Goal: Register for event/course

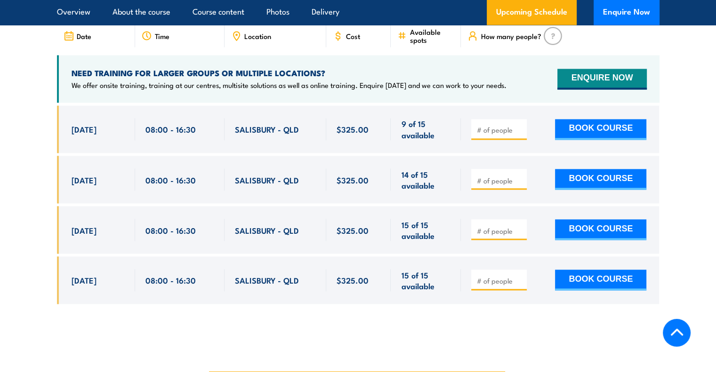
scroll to position [1633, 0]
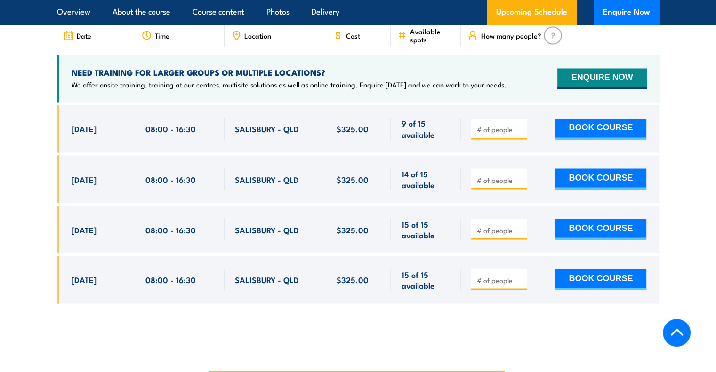
click at [491, 125] on input "number" at bounding box center [499, 129] width 47 height 9
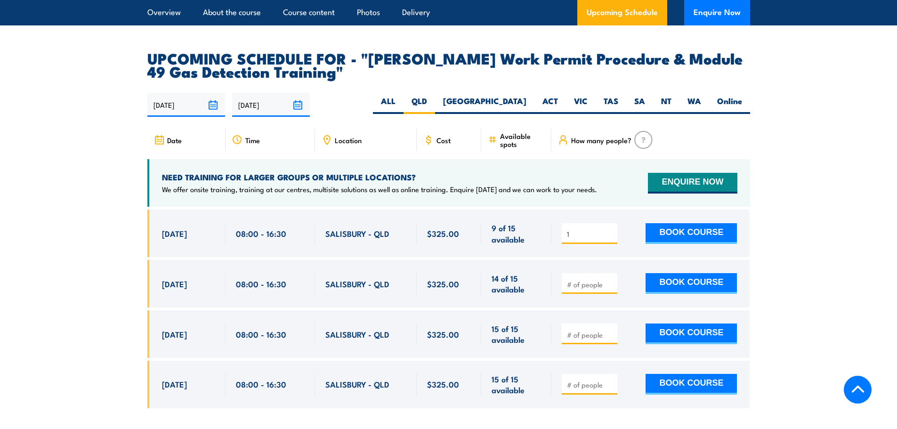
scroll to position [1518, 0]
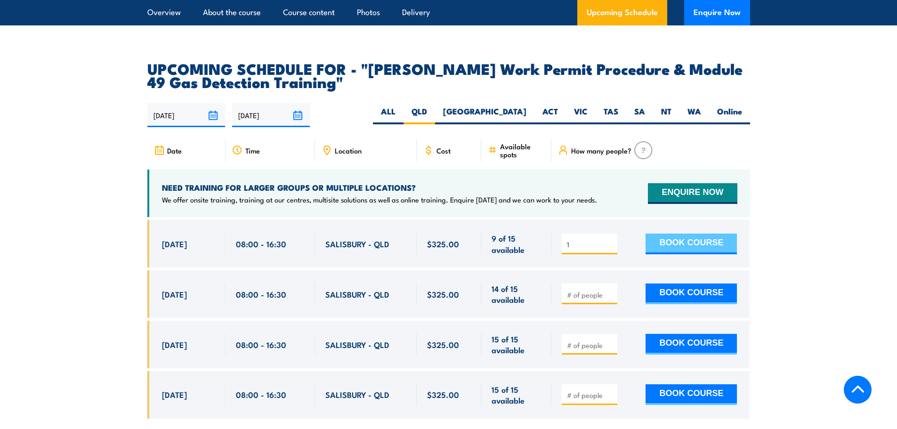
type input "1"
click at [683, 233] on button "BOOK COURSE" at bounding box center [690, 243] width 91 height 21
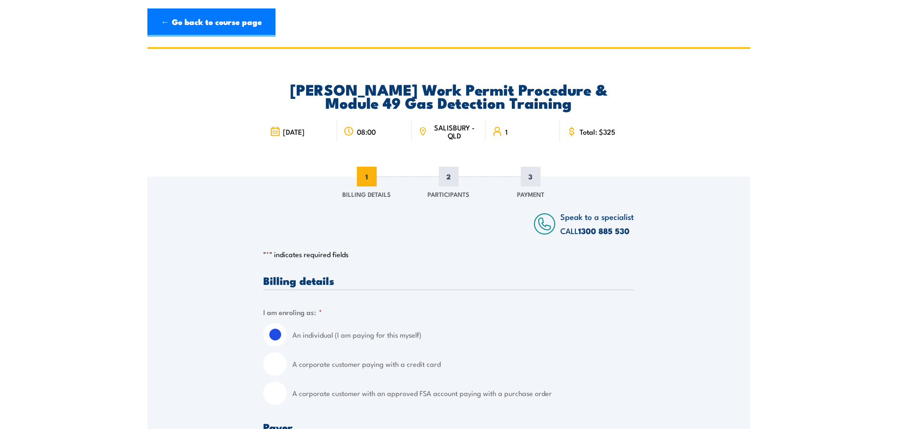
click at [275, 394] on input "A corporate customer with an approved FSA account paying with a purchase order" at bounding box center [275, 393] width 24 height 24
radio input "true"
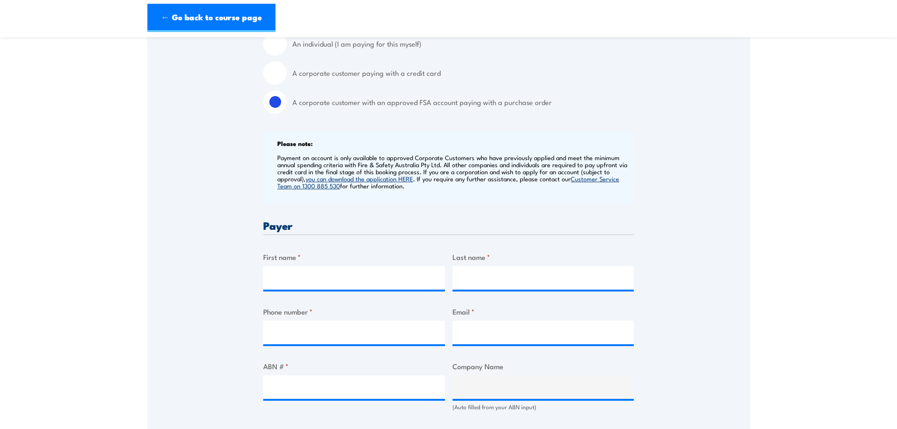
scroll to position [314, 0]
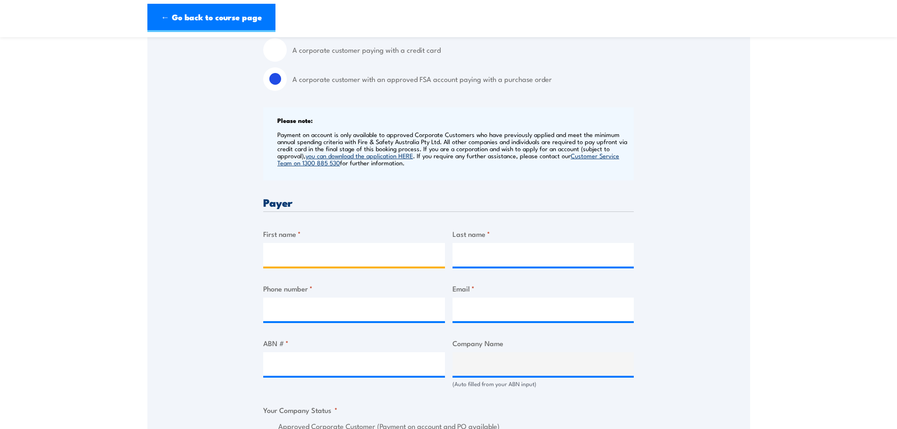
click at [348, 259] on input "First name *" at bounding box center [354, 255] width 182 height 24
type input "Karrina"
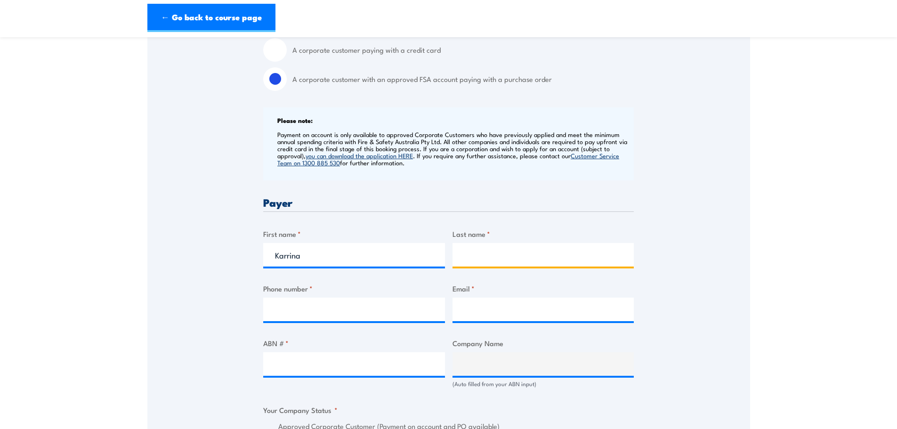
type input "[PERSON_NAME]"
type input "0732395879"
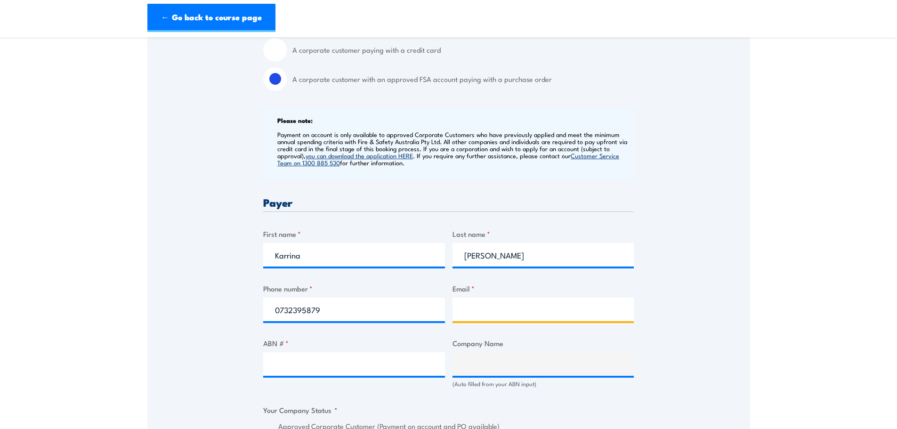
type input "training@grps.com.au"
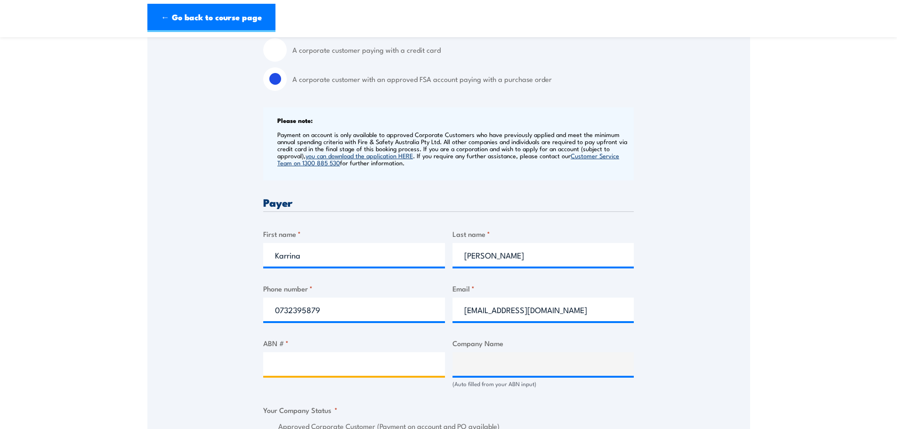
click at [291, 361] on input "ABN # *" at bounding box center [354, 364] width 182 height 24
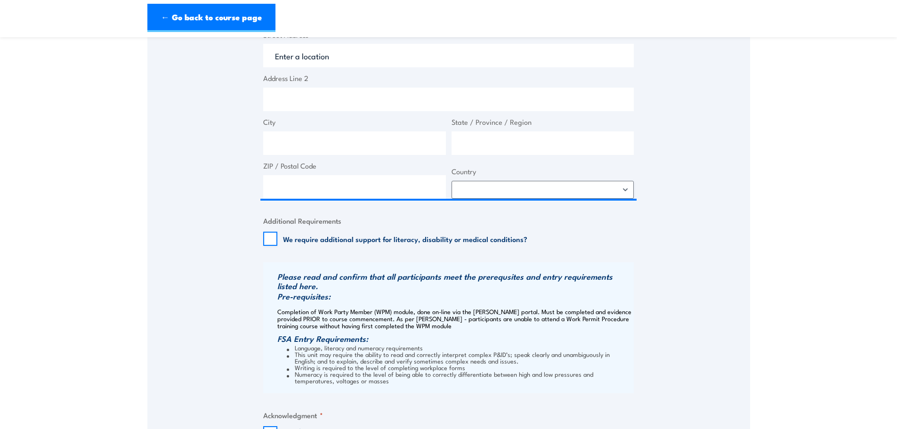
scroll to position [471, 0]
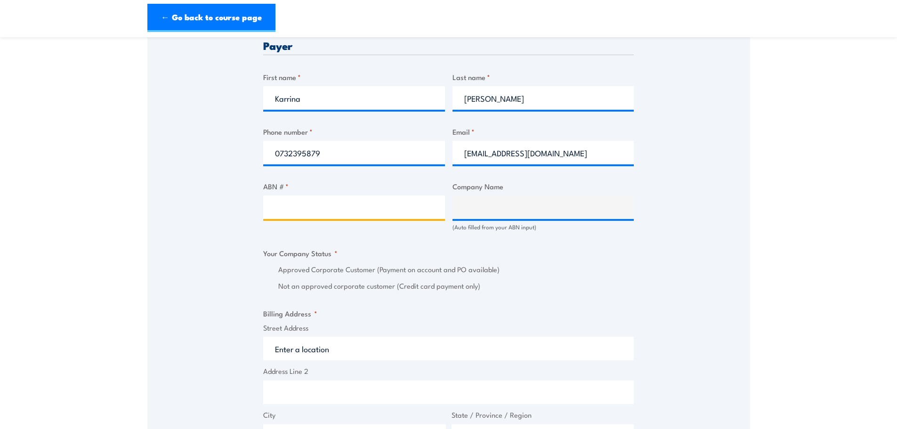
paste input "26 166 665 952"
click at [410, 210] on input "26 166 665 952" at bounding box center [354, 207] width 182 height 24
click at [317, 206] on input "26 166 665 952" at bounding box center [354, 207] width 182 height 24
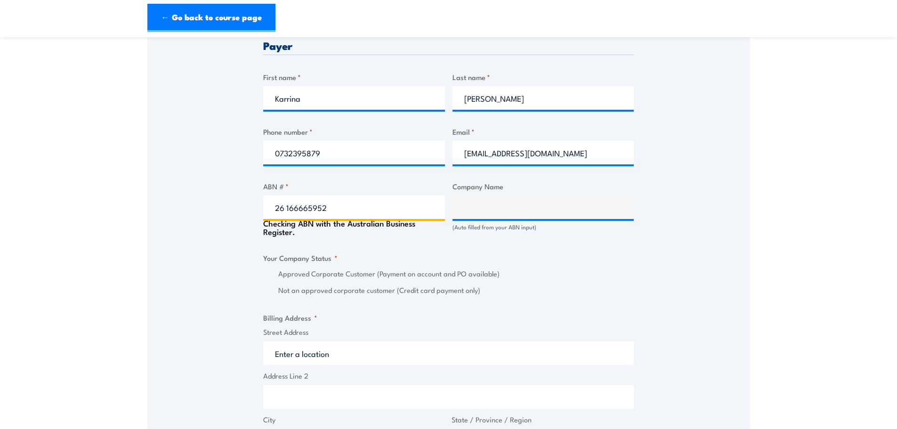
type input "26166665952"
type input "GR PRODUCTION SERVICES PTY LTD"
radio input "true"
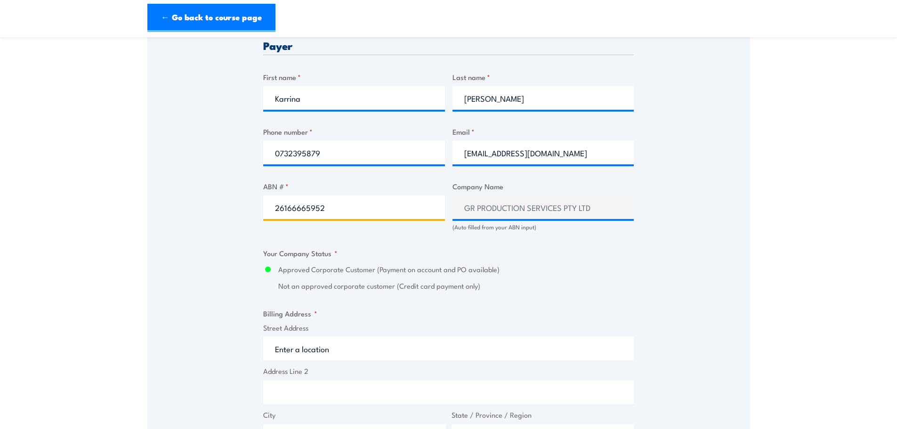
type input "26166665952"
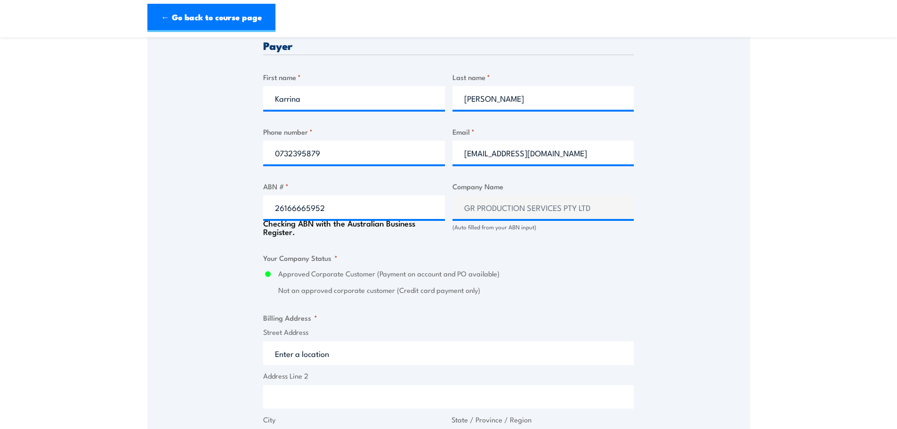
click at [684, 280] on div "Speak to a specialist CALL 1300 885 530 CALL 1300 885 530 " * " indicates requi…" at bounding box center [448, 255] width 603 height 1099
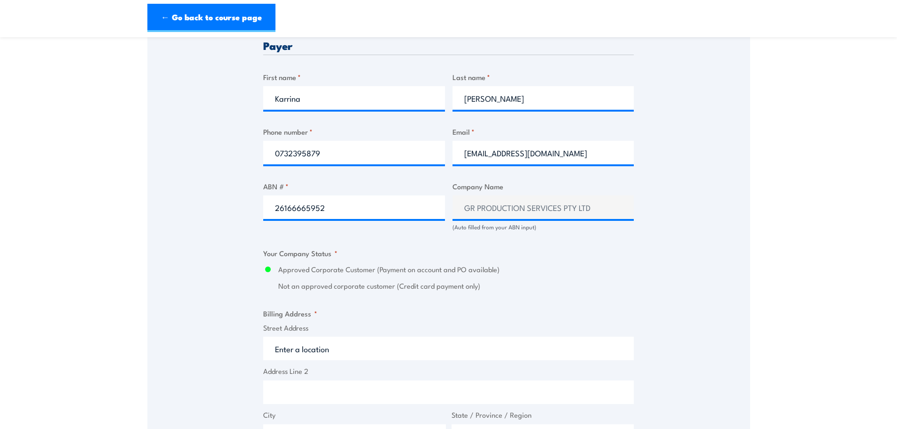
click at [427, 346] on input "Street Address" at bounding box center [448, 349] width 370 height 24
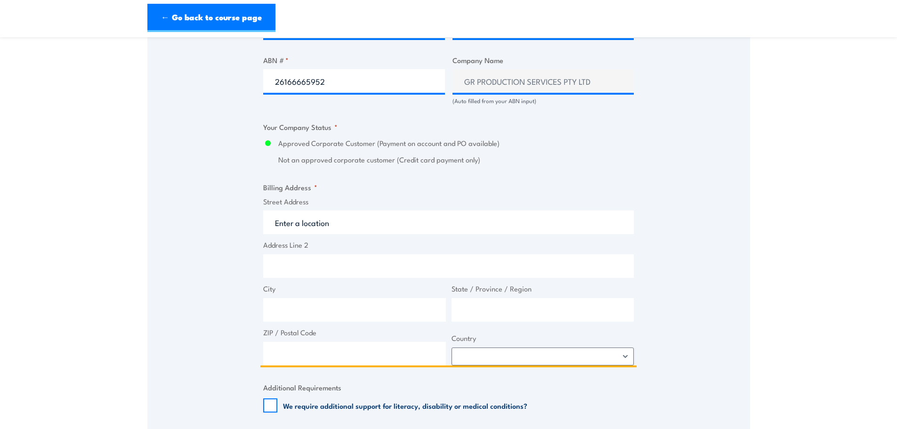
scroll to position [628, 0]
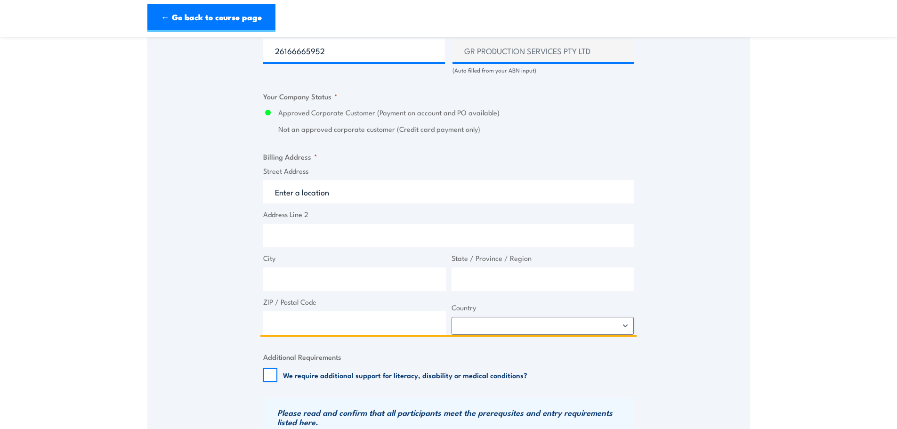
click at [336, 190] on input "Street Address" at bounding box center [448, 192] width 370 height 24
click at [315, 196] on input "Street Address" at bounding box center [448, 192] width 370 height 24
click at [285, 181] on input "Street Address" at bounding box center [448, 192] width 370 height 24
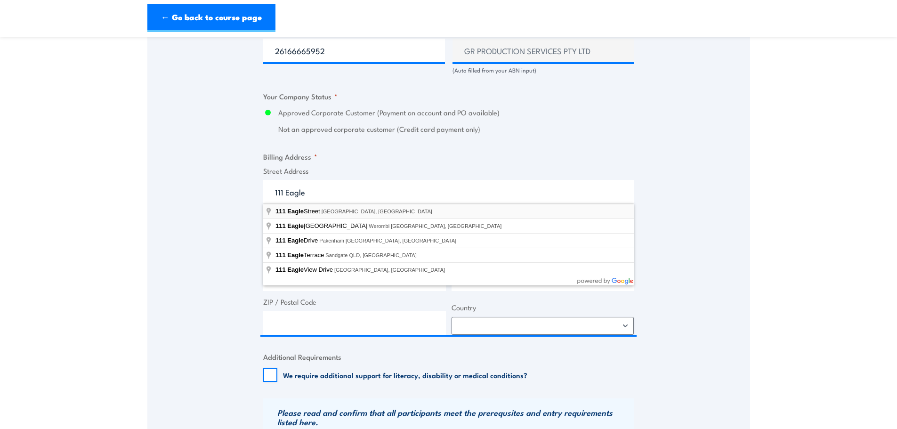
type input "111 Eagle Street, Brisbane City QLD, Australia"
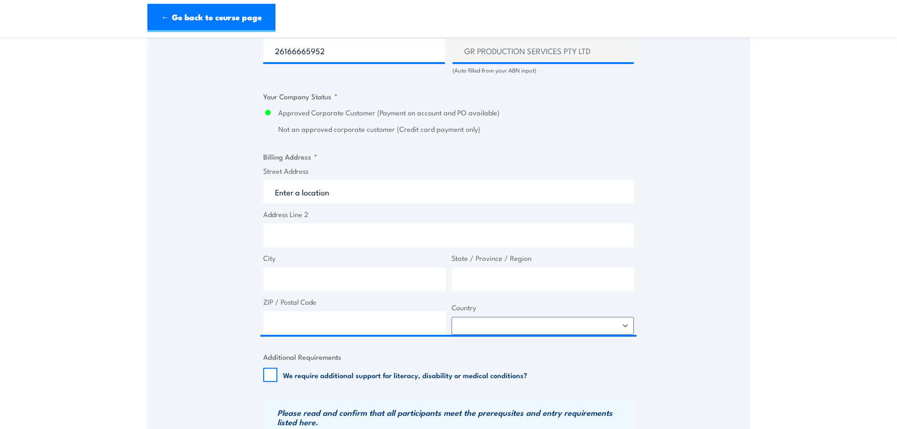
type input "111 Eagle St"
type input "Brisbane City"
type input "Queensland"
type input "4000"
select select "Australia"
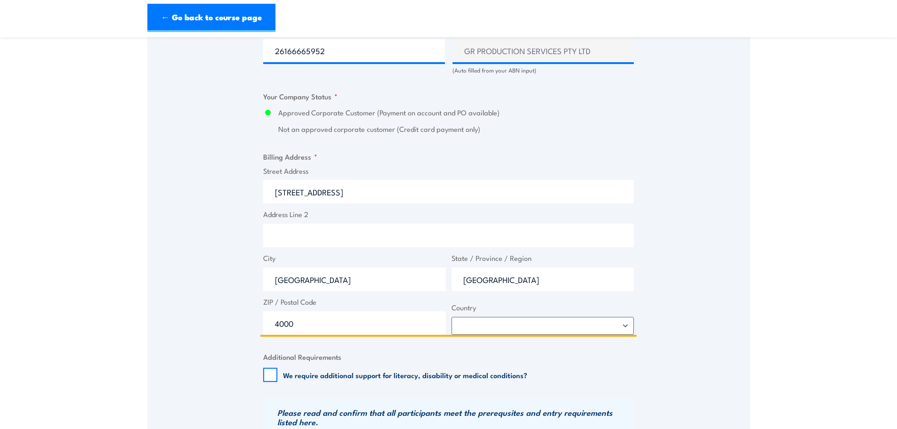
click at [295, 236] on input "Address Line 2" at bounding box center [448, 236] width 370 height 24
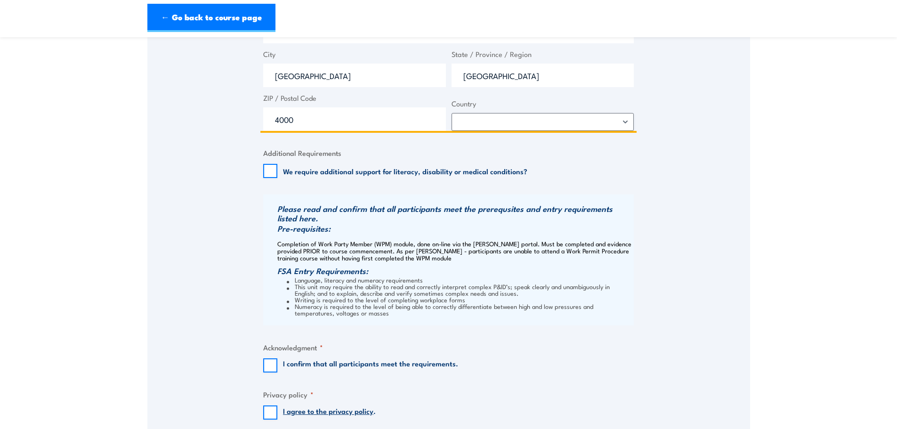
scroll to position [863, 0]
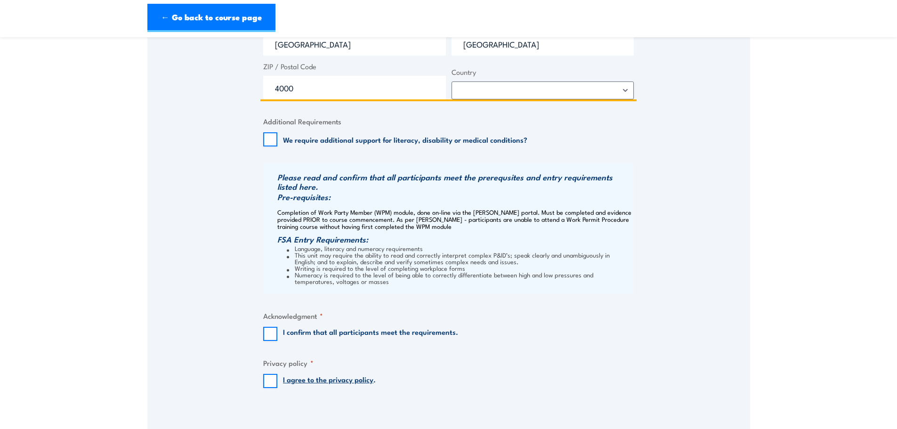
type input "Level 38"
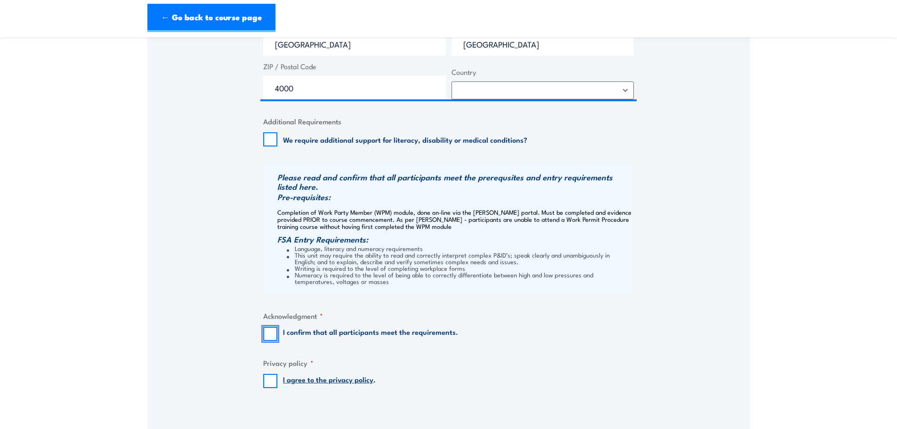
click at [273, 332] on input "I confirm that all participants meet the requirements." at bounding box center [270, 334] width 14 height 14
checkbox input "true"
click at [268, 384] on input "I agree to the privacy policy ." at bounding box center [270, 381] width 14 height 14
checkbox input "true"
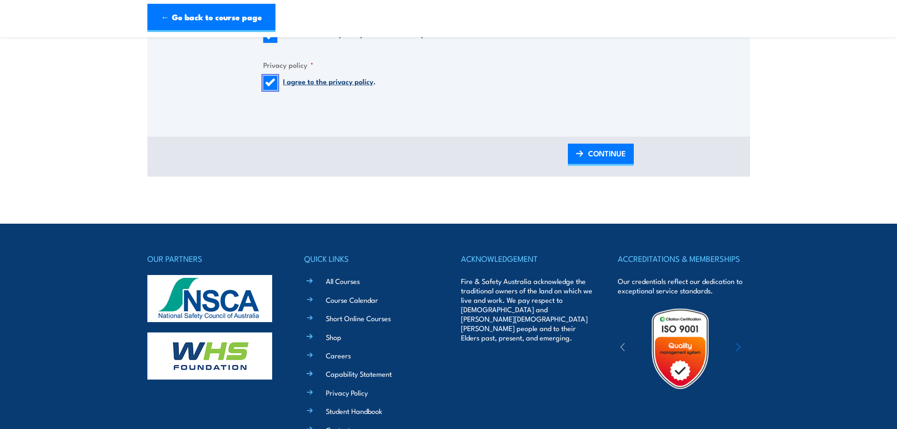
scroll to position [1177, 0]
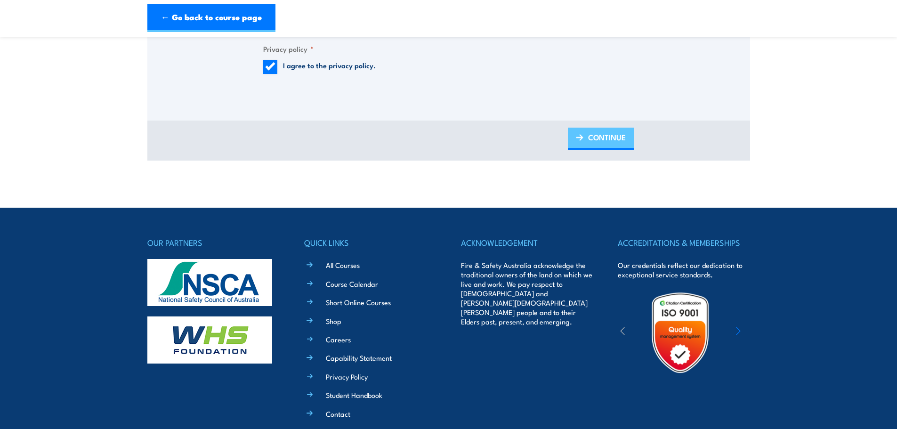
click at [598, 137] on span "CONTINUE" at bounding box center [607, 137] width 38 height 25
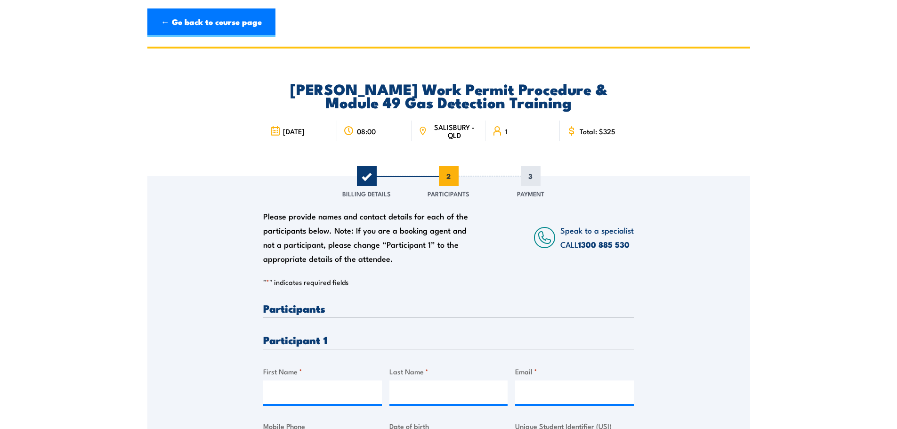
scroll to position [0, 0]
drag, startPoint x: 305, startPoint y: 393, endPoint x: 343, endPoint y: 384, distance: 39.1
click at [305, 393] on input "First Name *" at bounding box center [322, 393] width 119 height 24
paste input "Robert"
type input "Robert"
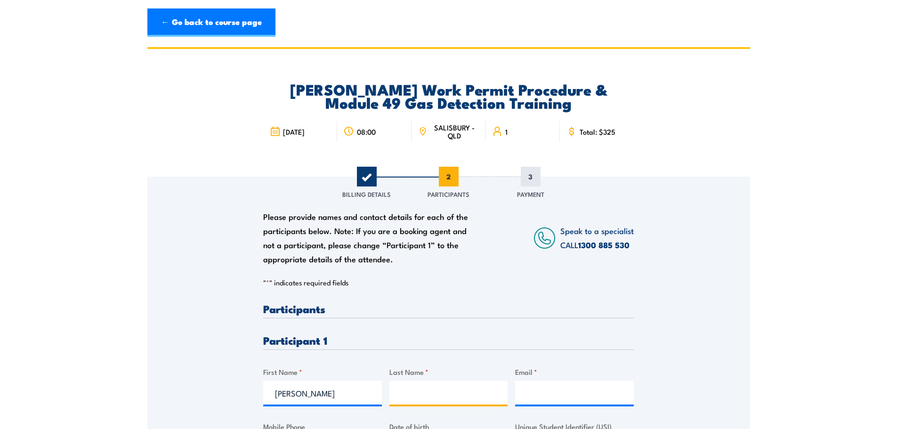
click at [446, 386] on input "Last Name *" at bounding box center [448, 393] width 119 height 24
paste input "Markovic"
type input "Markovic"
click at [541, 394] on input "Email *" at bounding box center [574, 393] width 119 height 24
paste input "rpmtiling@gmail.com"
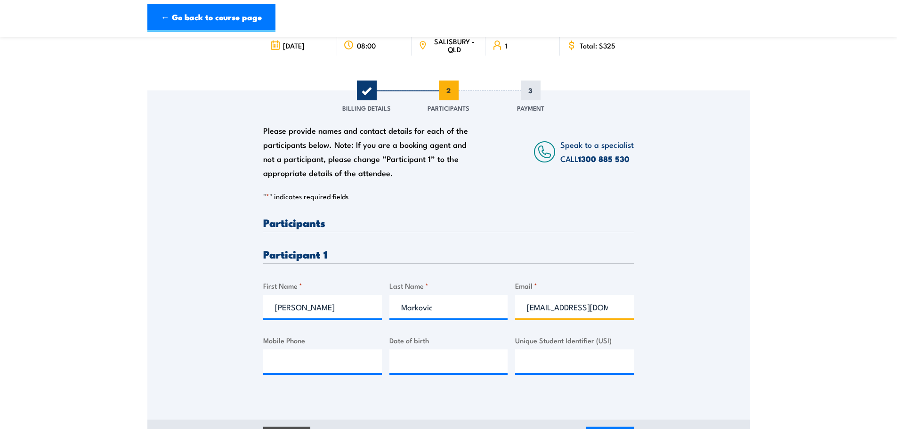
scroll to position [157, 0]
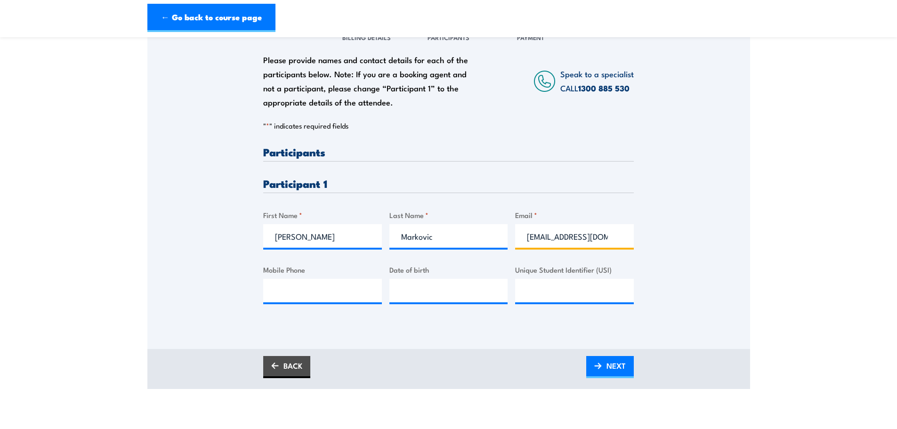
type input "rpmtiling@gmail.com"
click at [288, 295] on input "Mobile Phone" at bounding box center [322, 291] width 119 height 24
paste input "0448 636 246"
type input "0448 636 246"
click at [608, 367] on span "NEXT" at bounding box center [615, 365] width 19 height 25
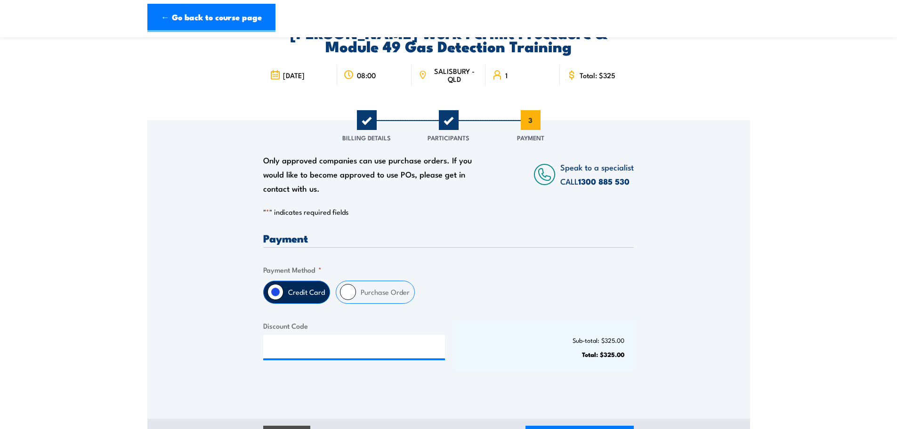
scroll to position [79, 0]
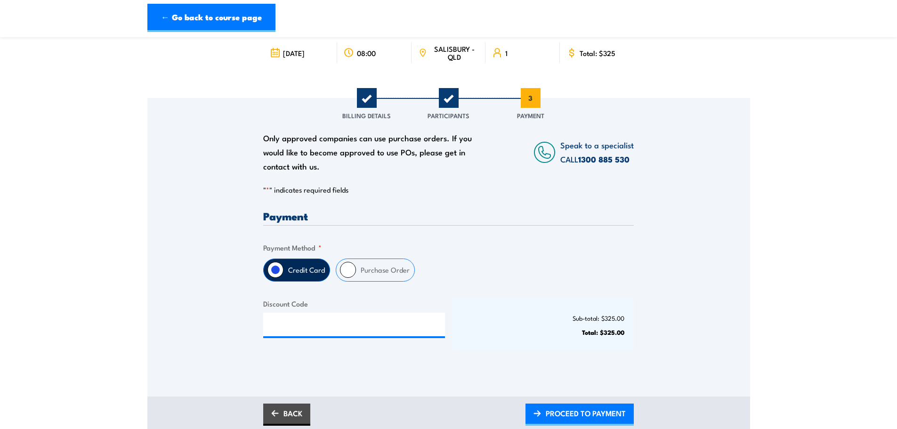
click at [347, 265] on input "Purchase Order" at bounding box center [348, 270] width 16 height 16
radio input "true"
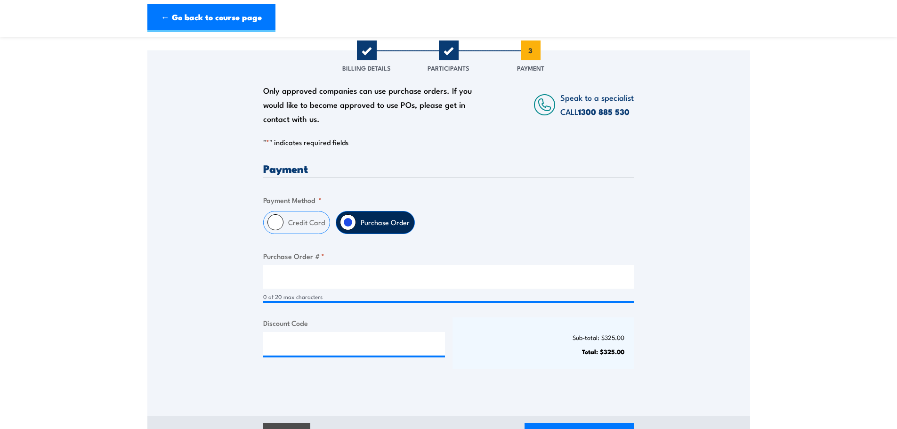
scroll to position [157, 0]
